Goal: Task Accomplishment & Management: Manage account settings

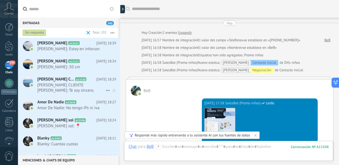
scroll to position [185, 0]
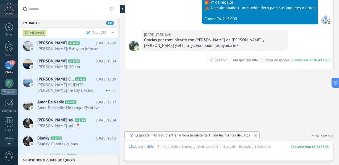
click at [72, 88] on span "[PERSON_NAME] CLIENTE [PERSON_NAME]: Te soy sincero." at bounding box center [71, 87] width 68 height 11
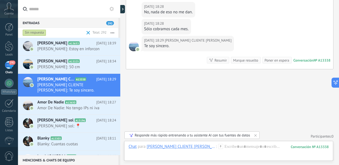
scroll to position [280, 0]
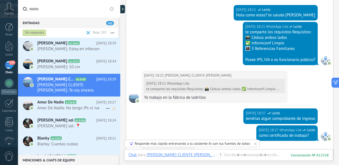
click at [61, 105] on div "Amor De Nadie A13650 [DATE] 18:27 Amor De Nadie: No tengo IPs ni iva" at bounding box center [78, 105] width 83 height 17
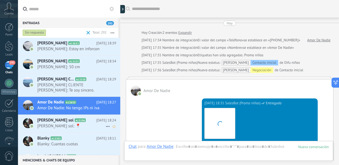
scroll to position [352, 0]
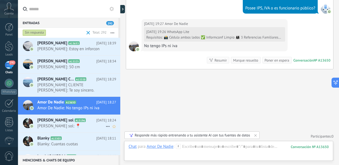
click at [67, 126] on span "[PERSON_NAME] sol: 📍" at bounding box center [71, 125] width 68 height 5
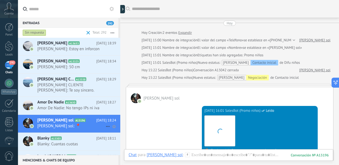
scroll to position [425, 0]
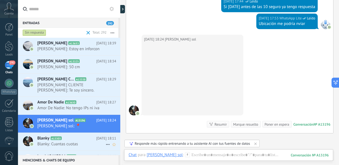
click at [84, 138] on h2 "Blanky A13303" at bounding box center [66, 138] width 59 height 6
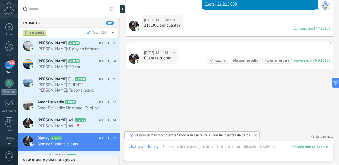
scroll to position [55, 0]
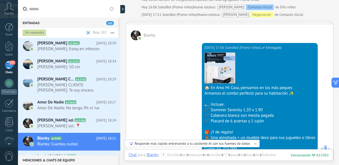
click at [120, 144] on div at bounding box center [120, 82] width 0 height 165
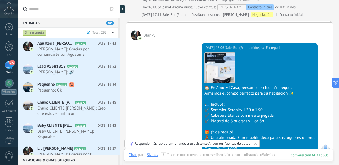
scroll to position [307, 0]
